Goal: Task Accomplishment & Management: Manage account settings

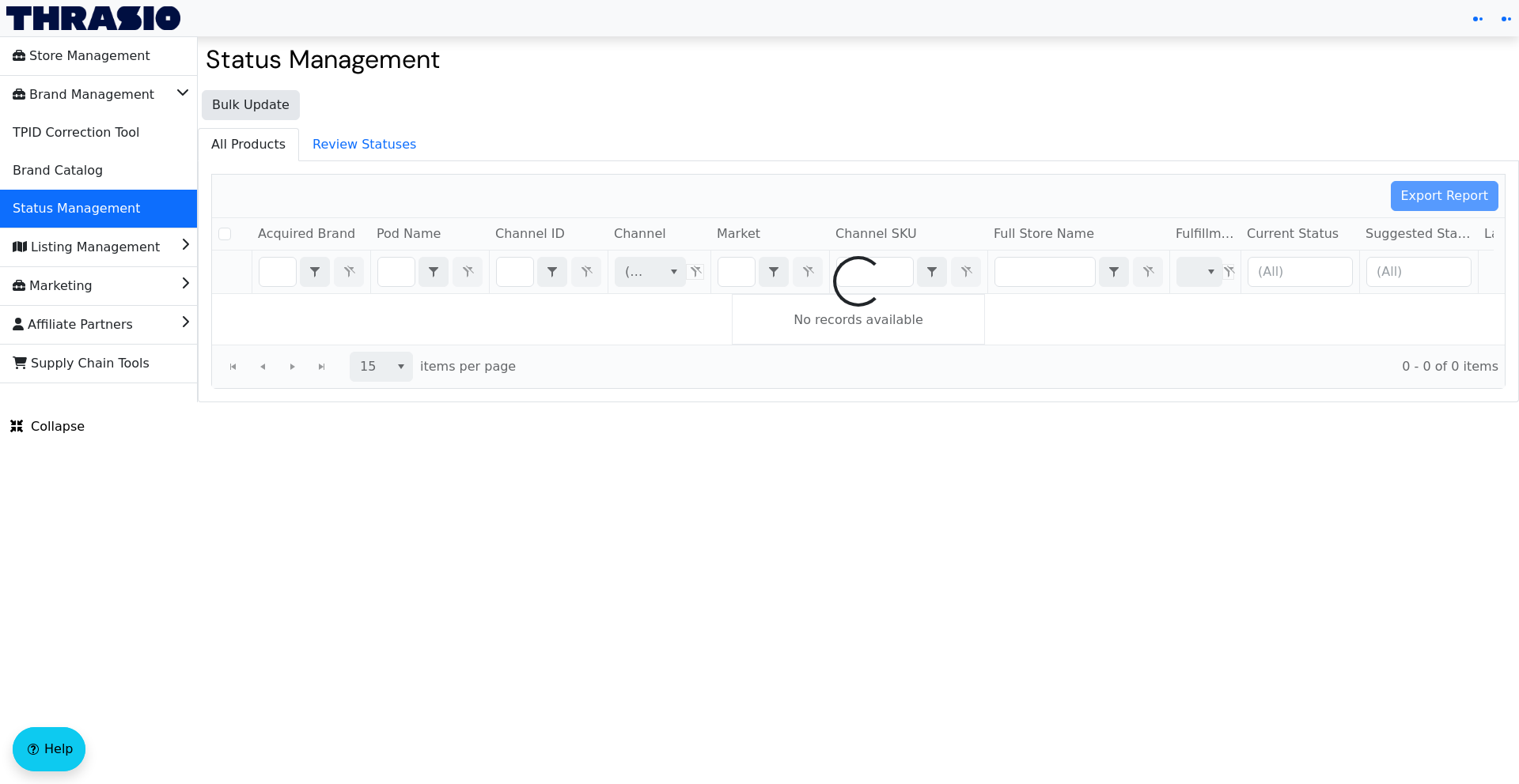
checkbox input "false"
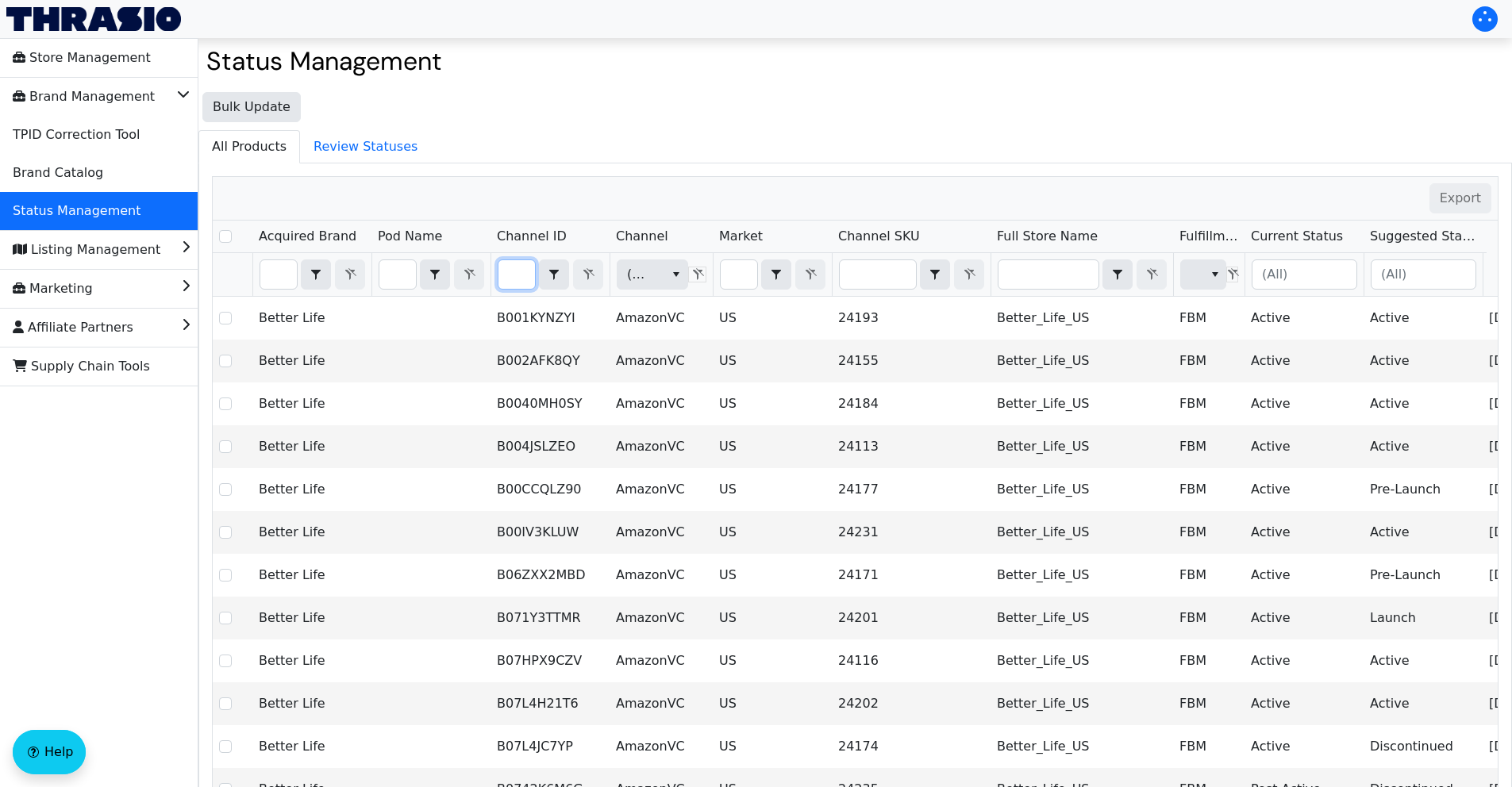
click at [520, 278] on input "Filter" at bounding box center [516, 274] width 36 height 28
type input "B0FJMPHMBN"
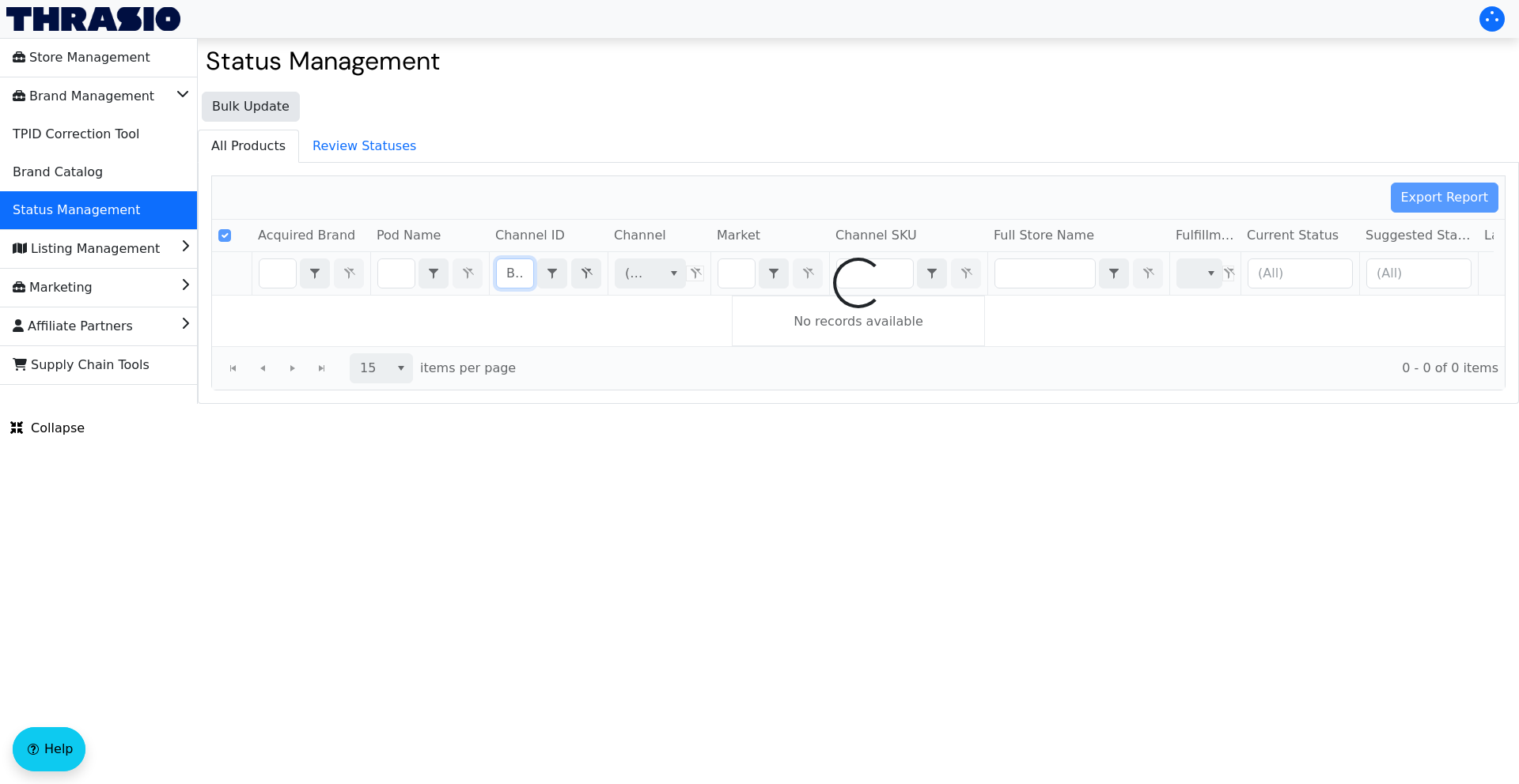
scroll to position [0, 65]
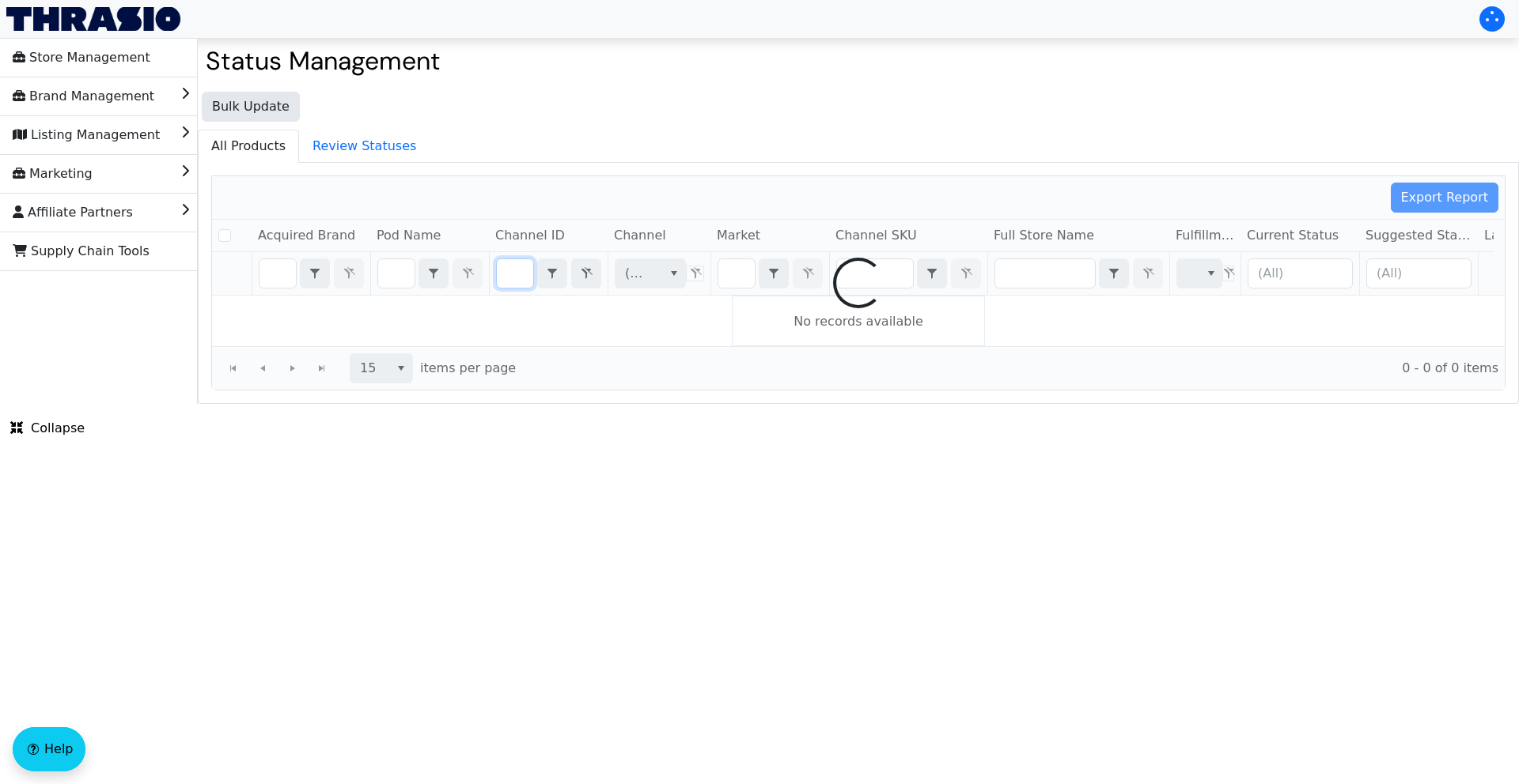
checkbox input "false"
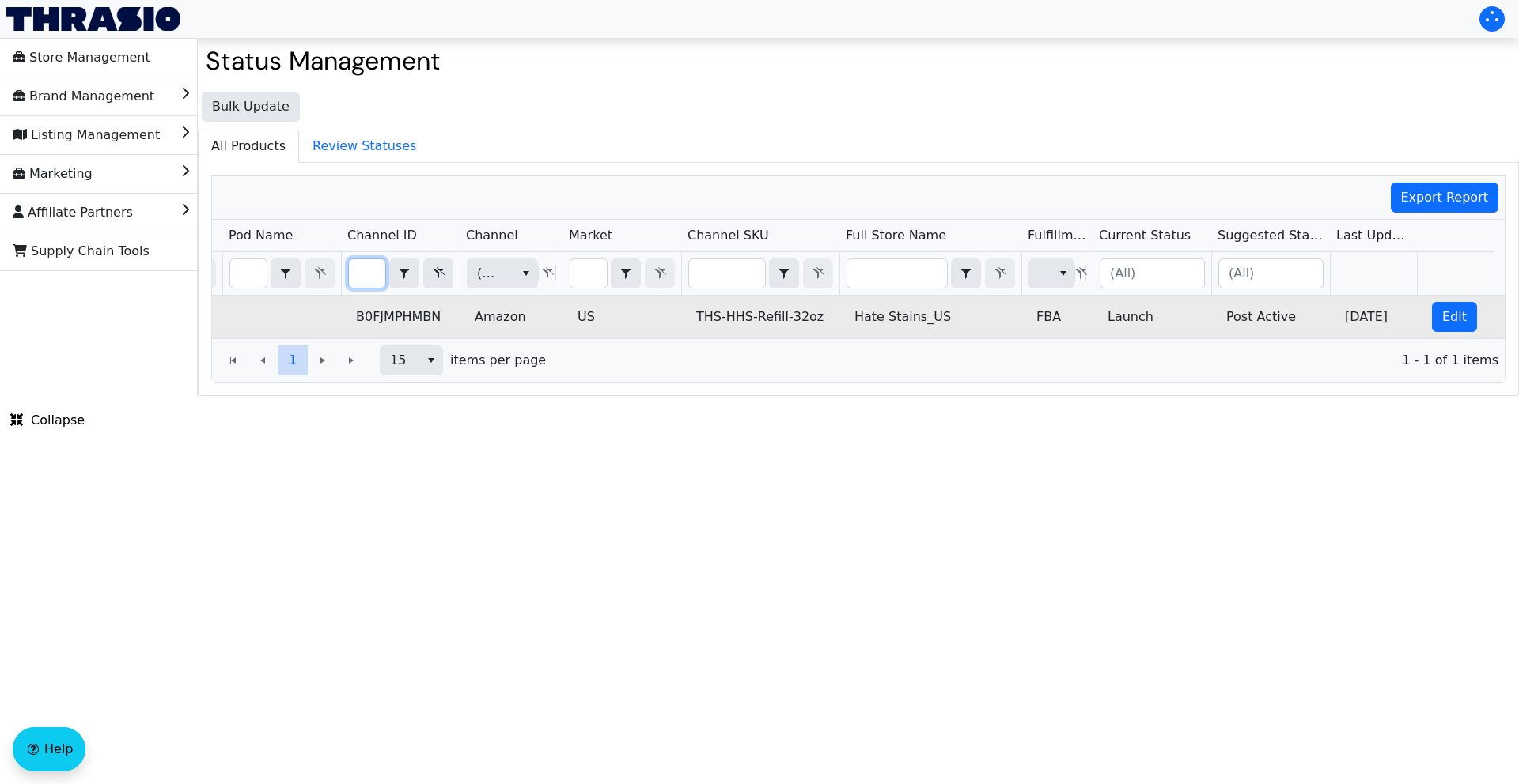
scroll to position [0, 150]
type input "B0FJMPHMBN"
click at [1442, 319] on span "Edit" at bounding box center [1454, 317] width 24 height 19
checkbox input "true"
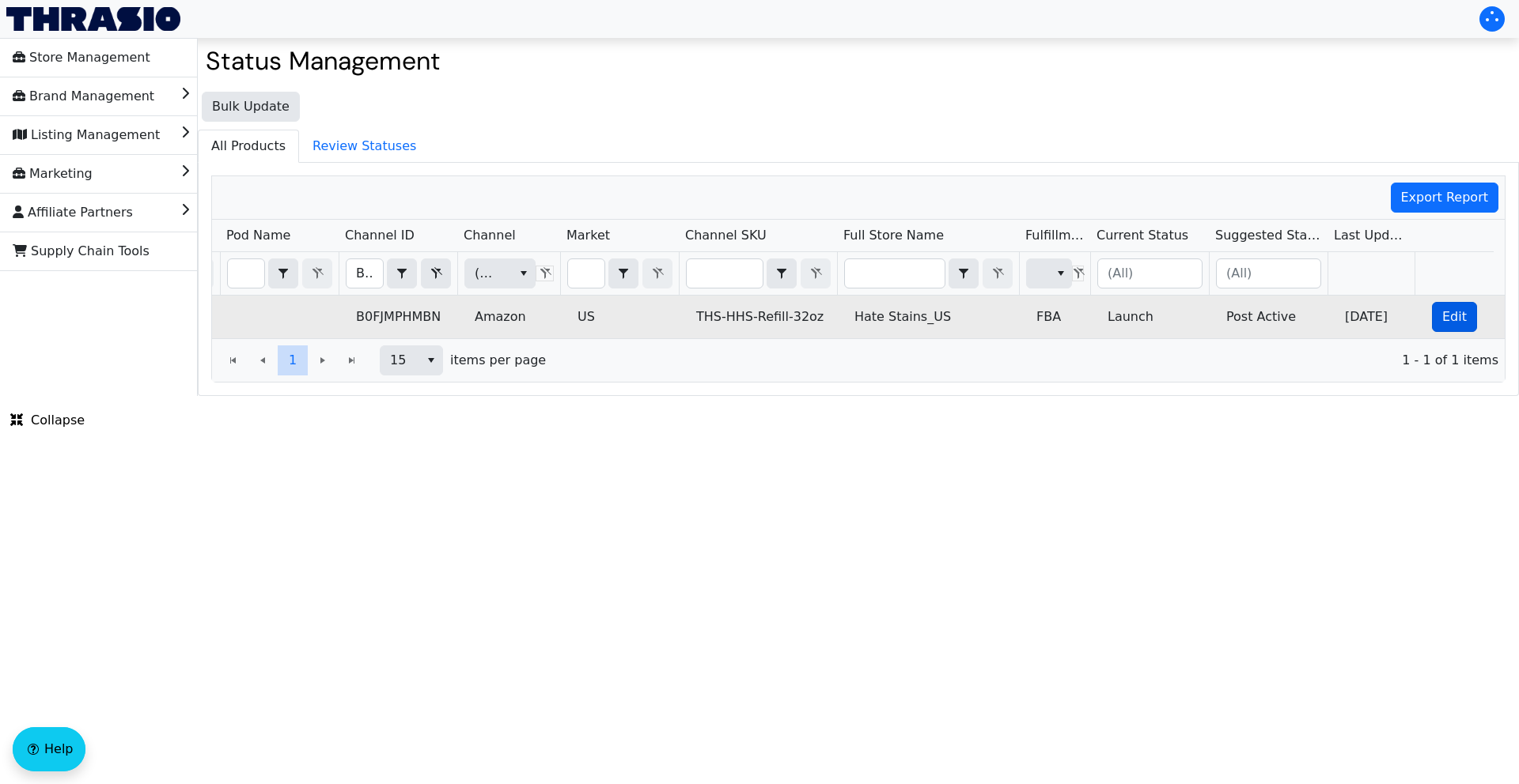
checkbox input "true"
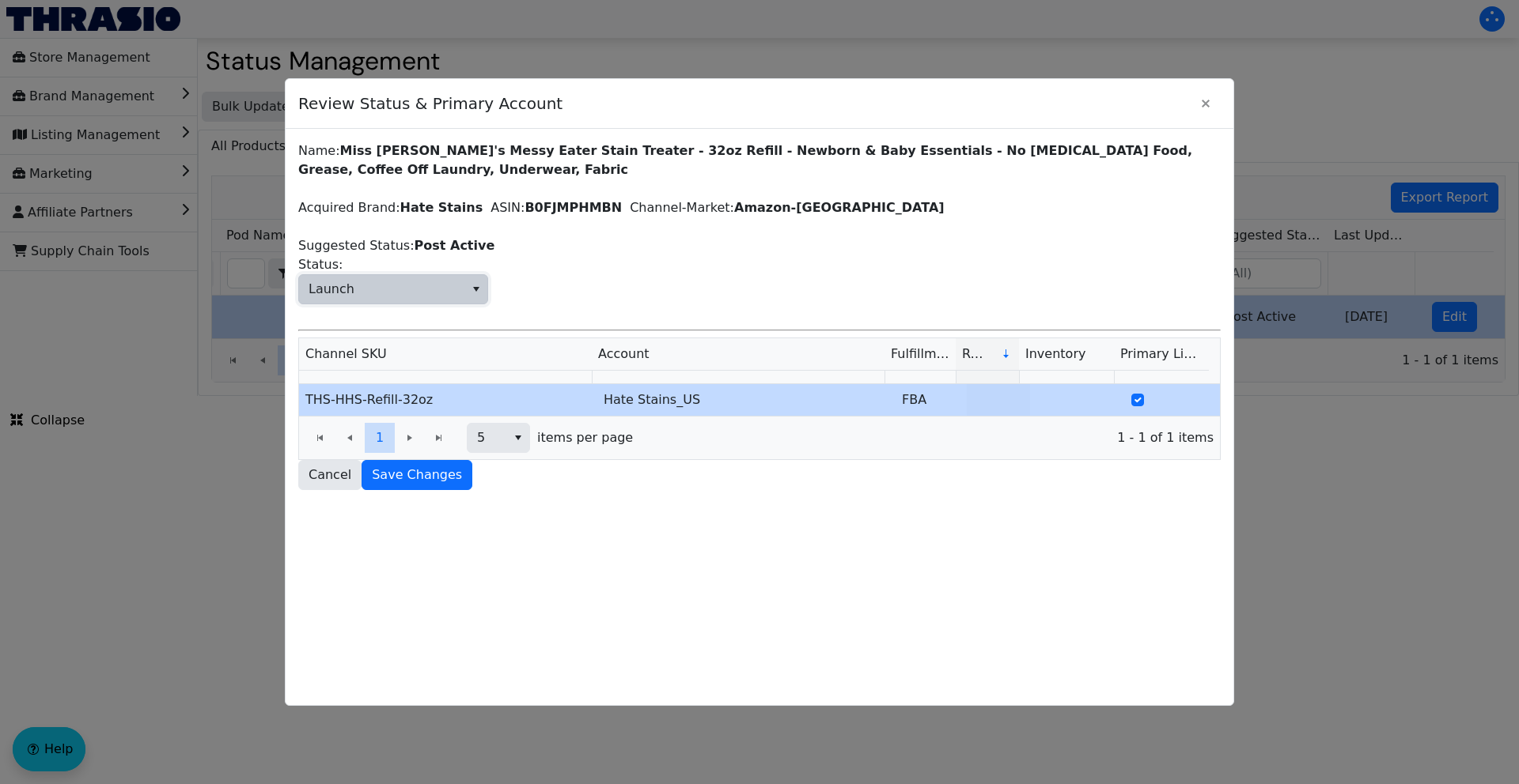
click at [472, 290] on icon "select" at bounding box center [476, 289] width 13 height 13
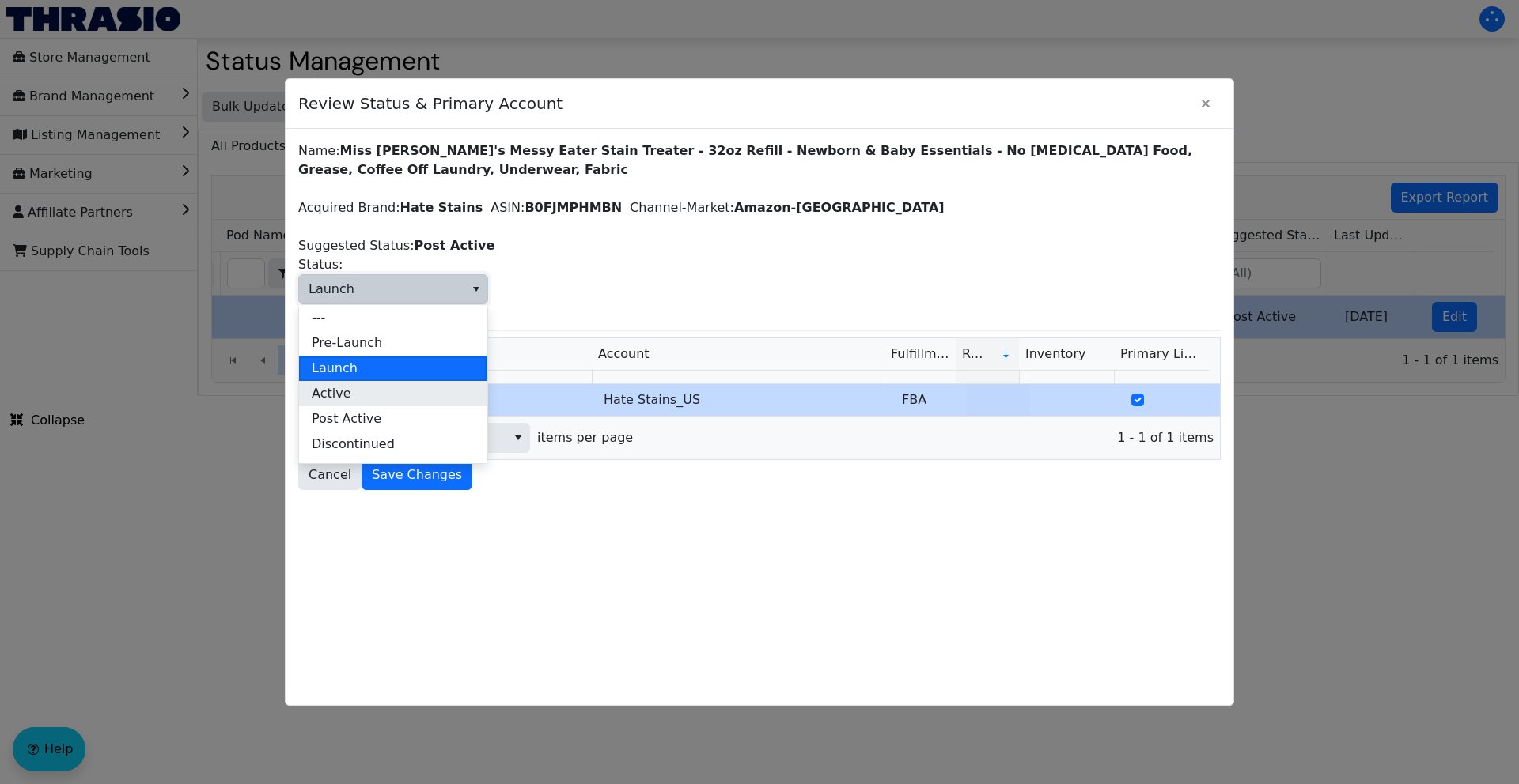
click at [387, 395] on li "Active" at bounding box center [392, 394] width 188 height 25
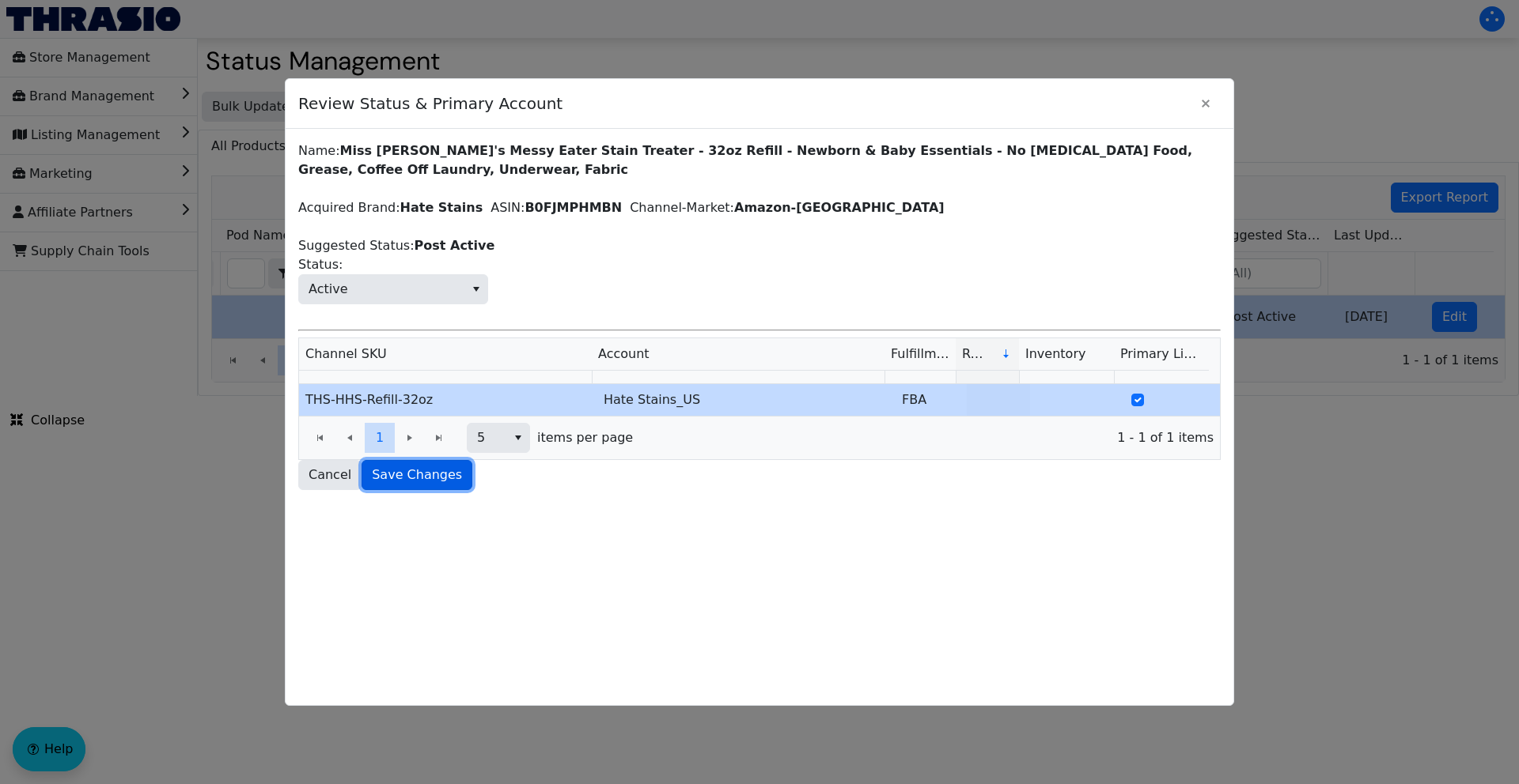
click at [426, 478] on span "Save Changes" at bounding box center [416, 476] width 90 height 19
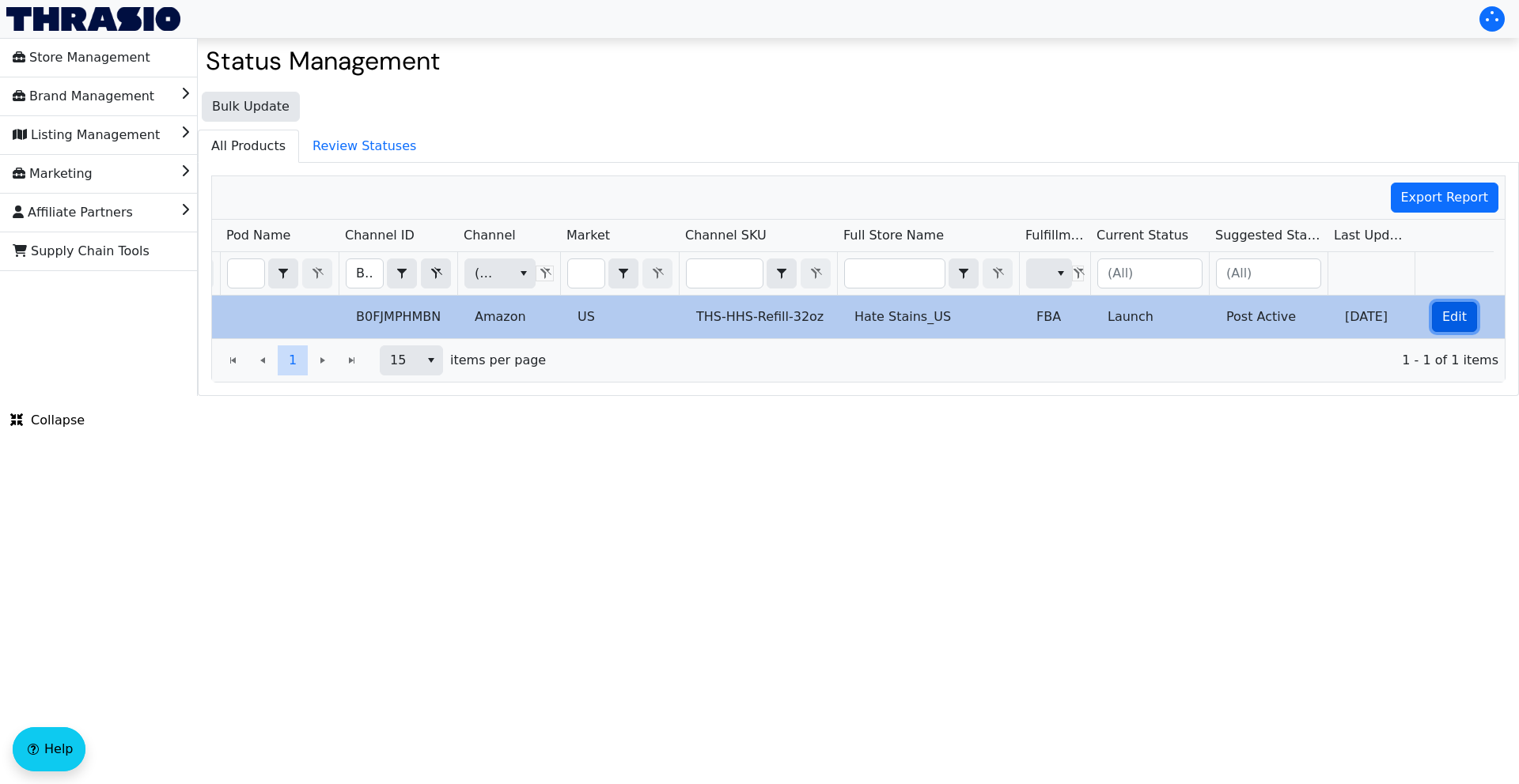
click at [1431, 319] on button "Edit" at bounding box center [1454, 317] width 45 height 30
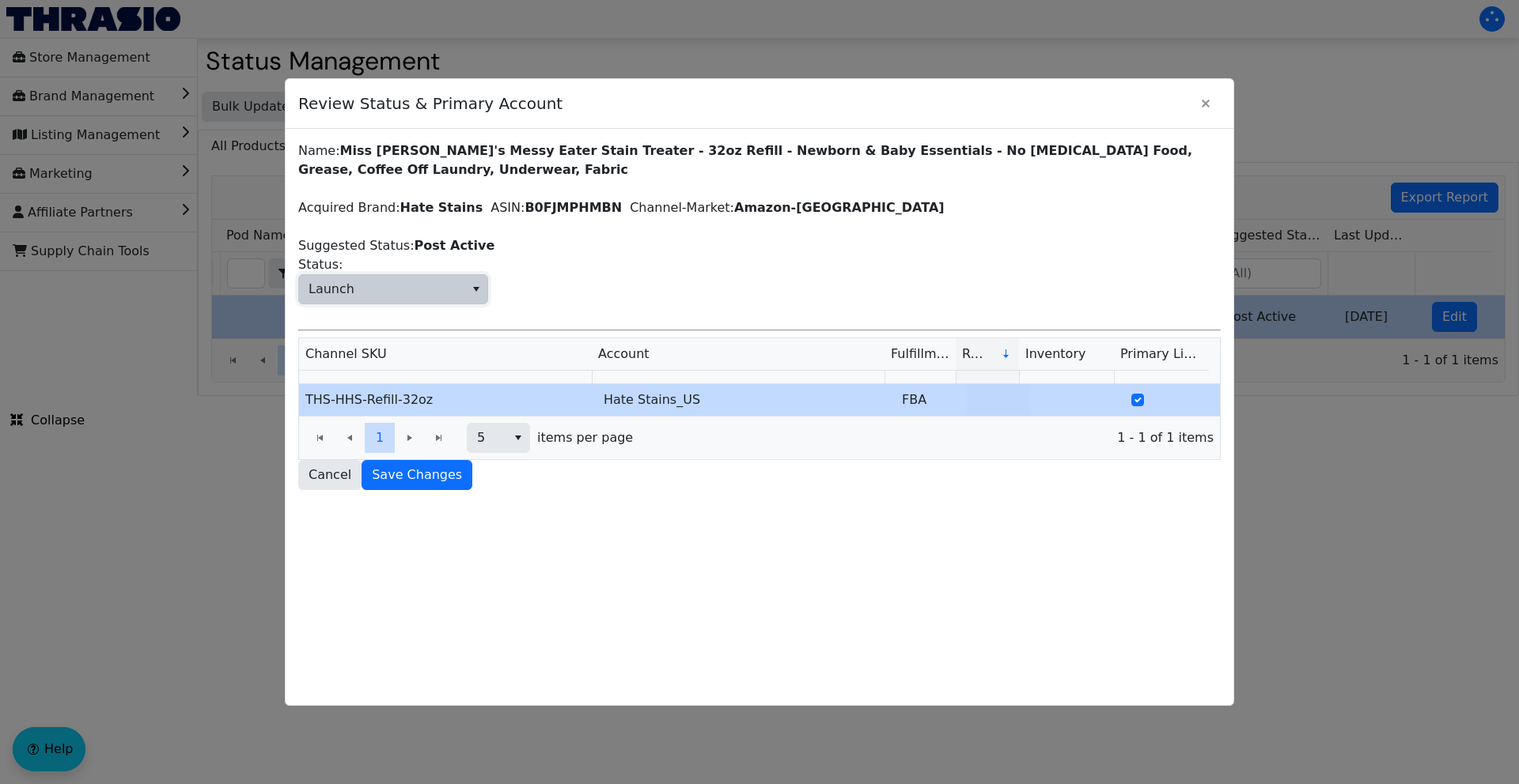
click at [423, 290] on span "Launch" at bounding box center [381, 289] width 165 height 28
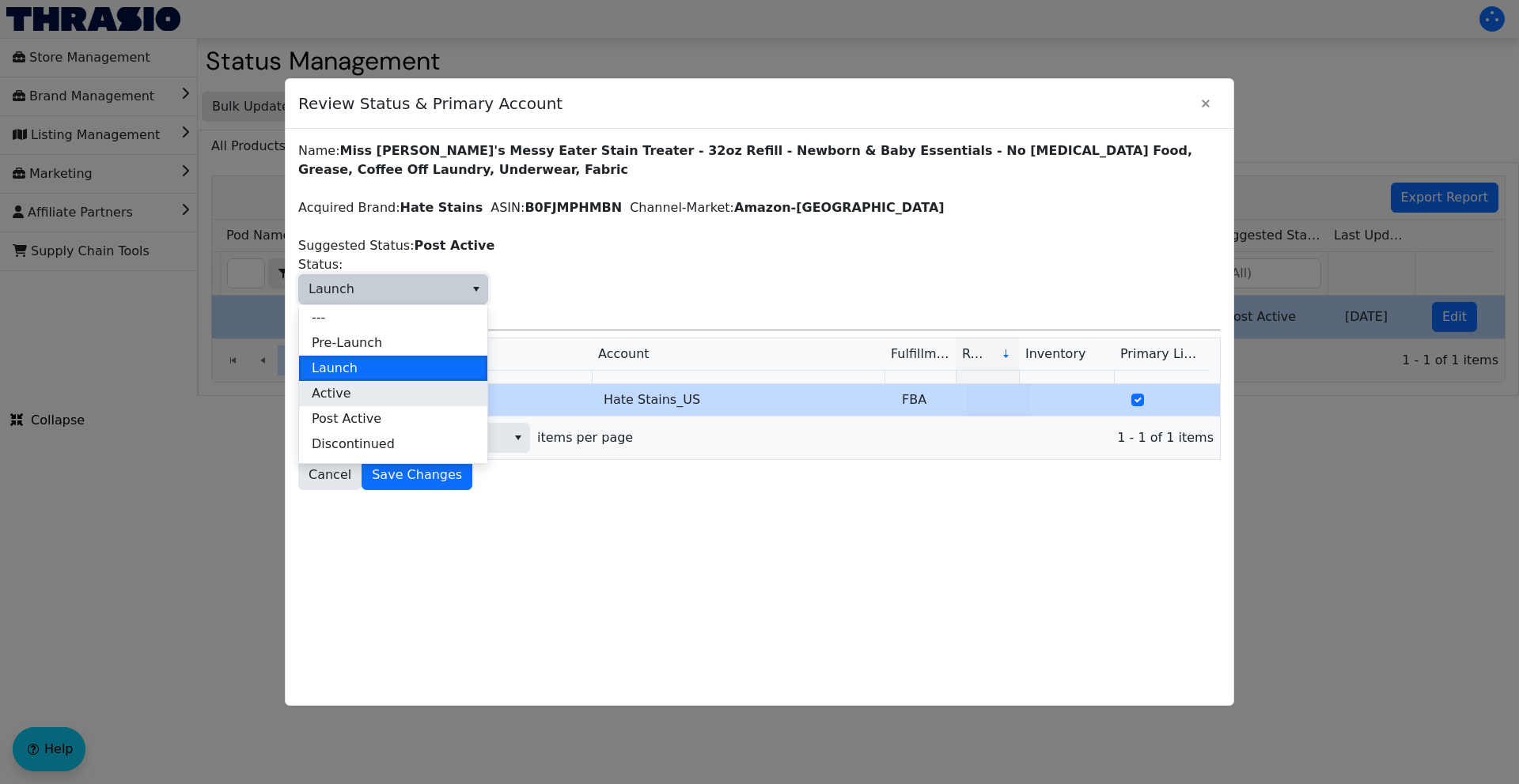
click at [352, 395] on li "Active" at bounding box center [392, 394] width 188 height 25
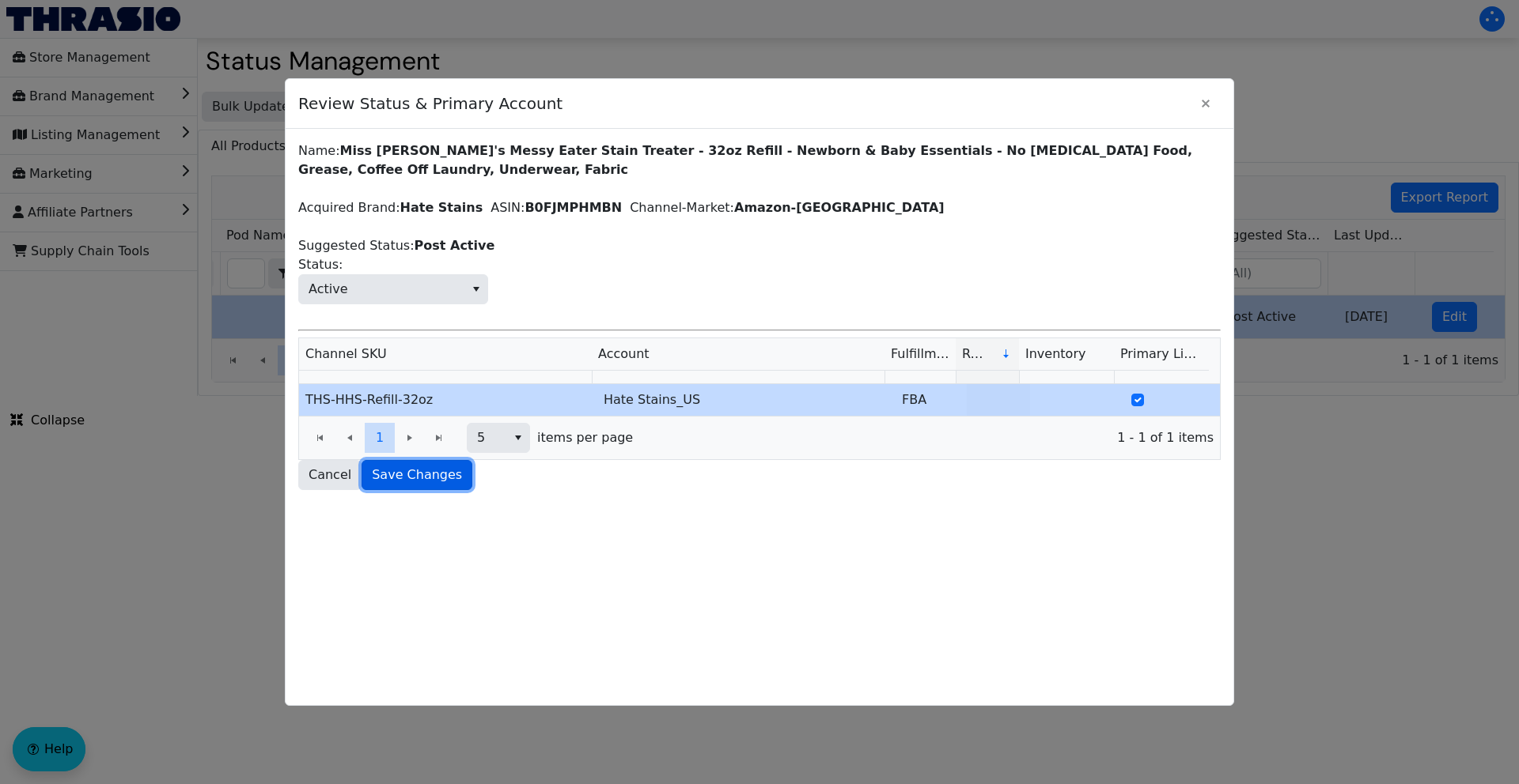
click at [429, 477] on span "Save Changes" at bounding box center [416, 476] width 90 height 19
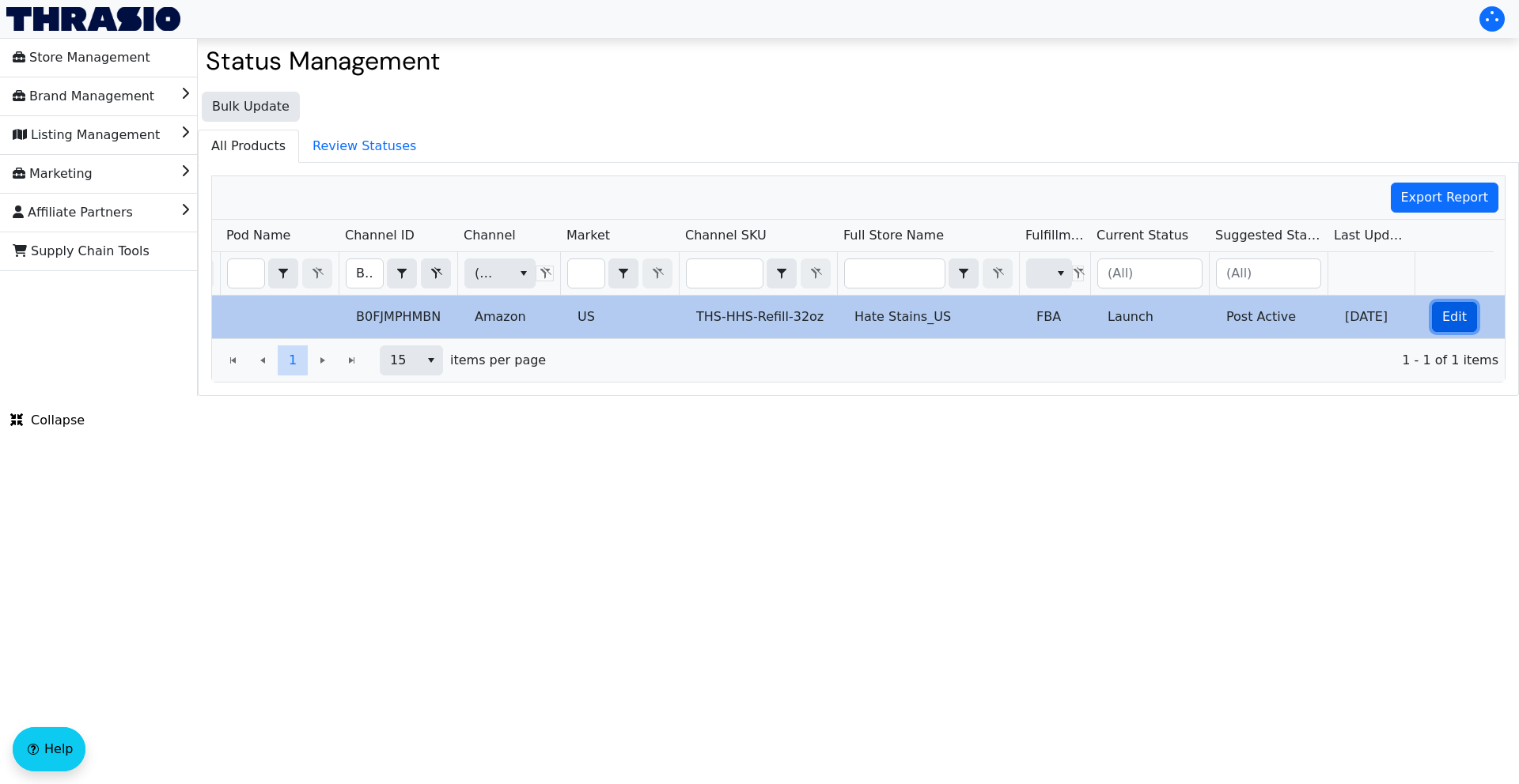
click at [1443, 311] on span "Edit" at bounding box center [1454, 317] width 24 height 19
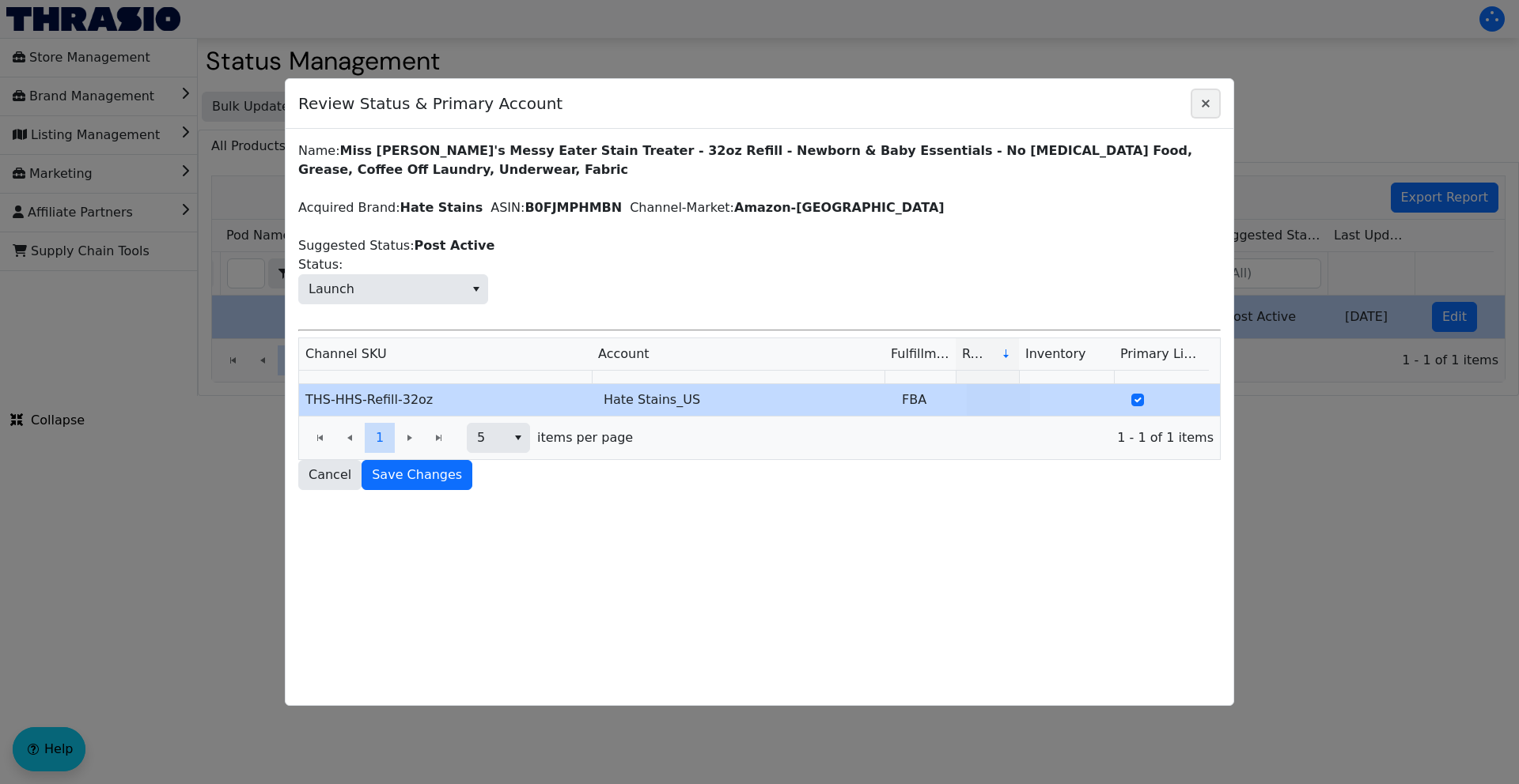
click at [1209, 108] on icon "Close" at bounding box center [1206, 103] width 19 height 13
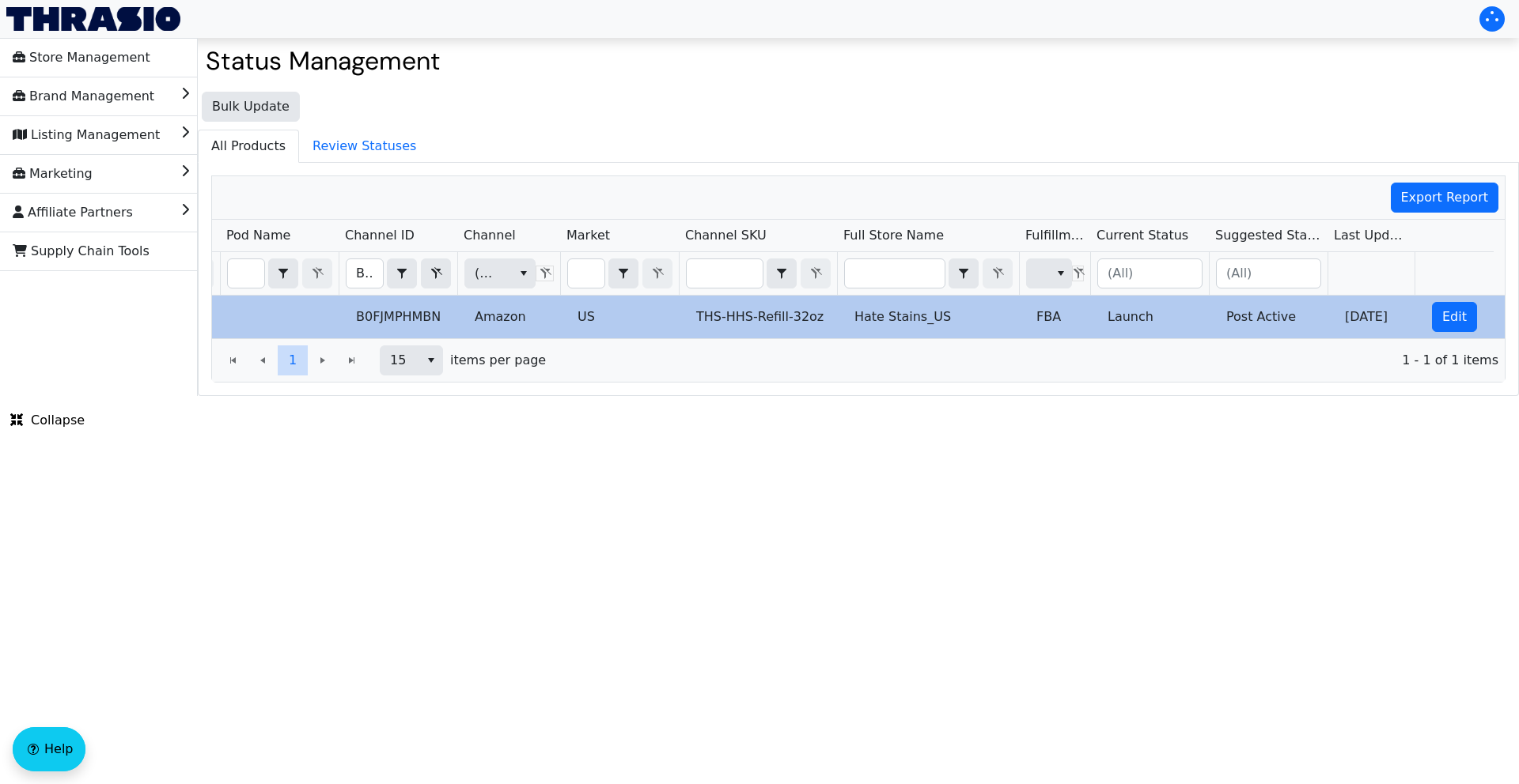
click at [579, 396] on html "Store Management Brand Management Listing Management Marketing Affiliate Partne…" at bounding box center [759, 197] width 1519 height 396
